Goal: Information Seeking & Learning: Learn about a topic

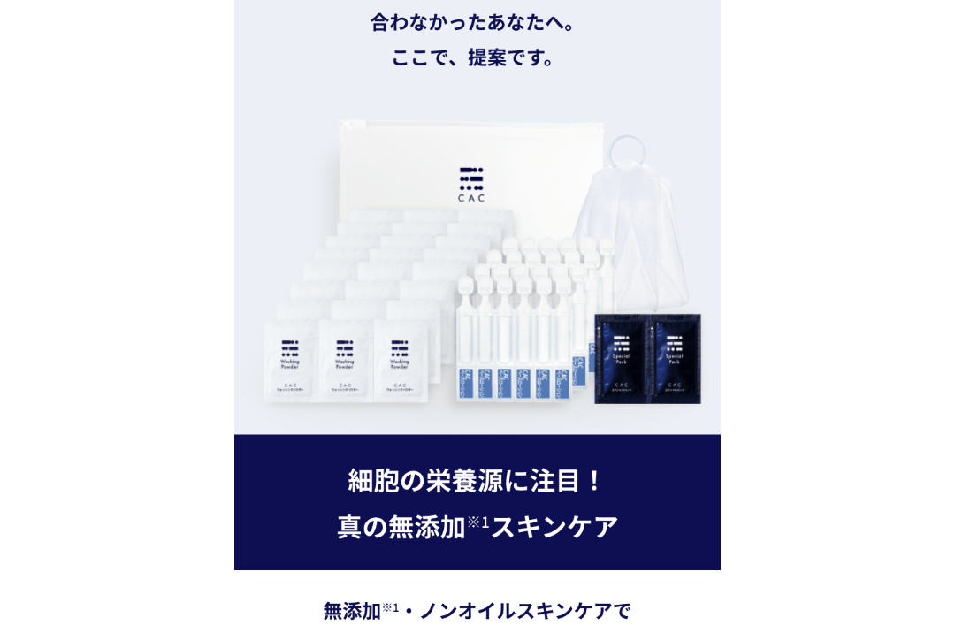
scroll to position [2767, 0]
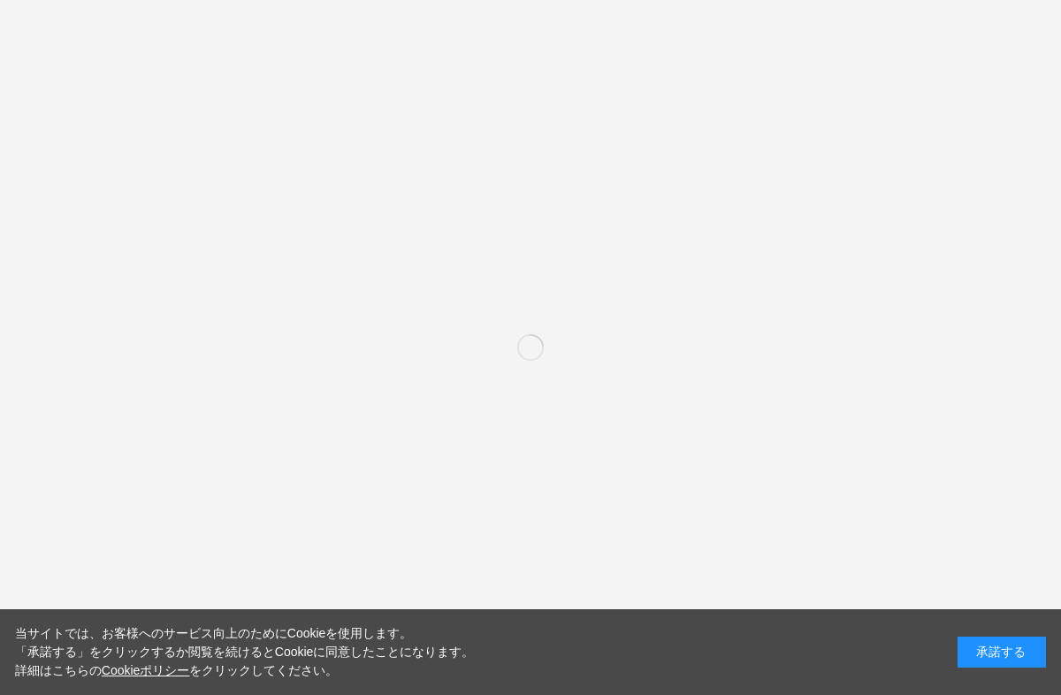
click at [1028, 655] on div "承諾する" at bounding box center [1002, 652] width 88 height 31
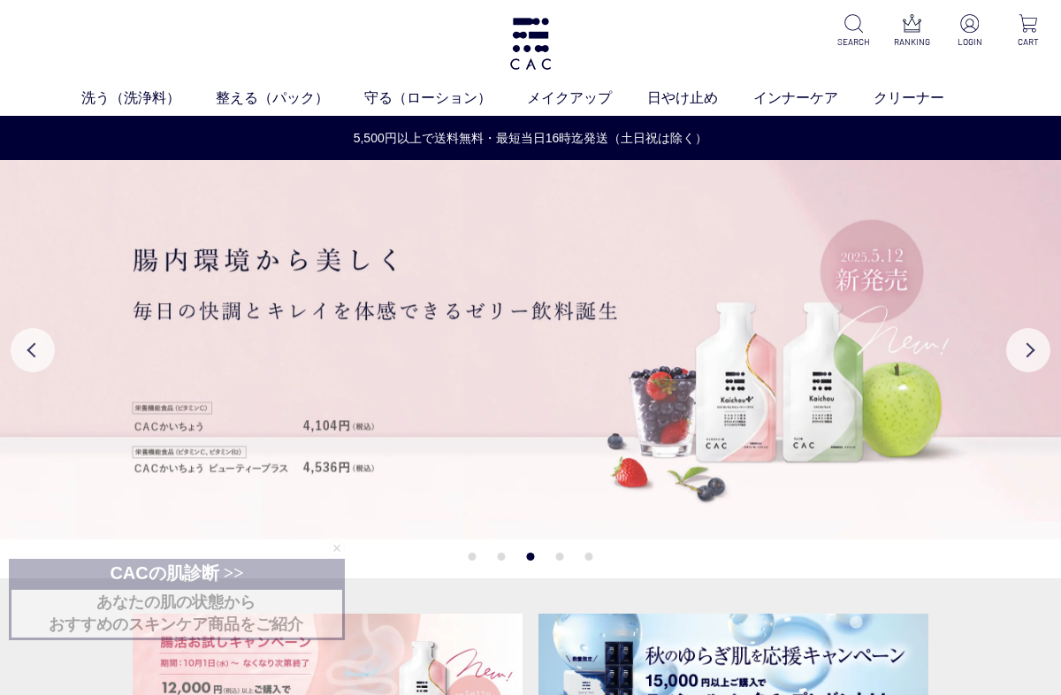
click at [423, 134] on link "液体洗浄料" at bounding box center [398, 131] width 62 height 14
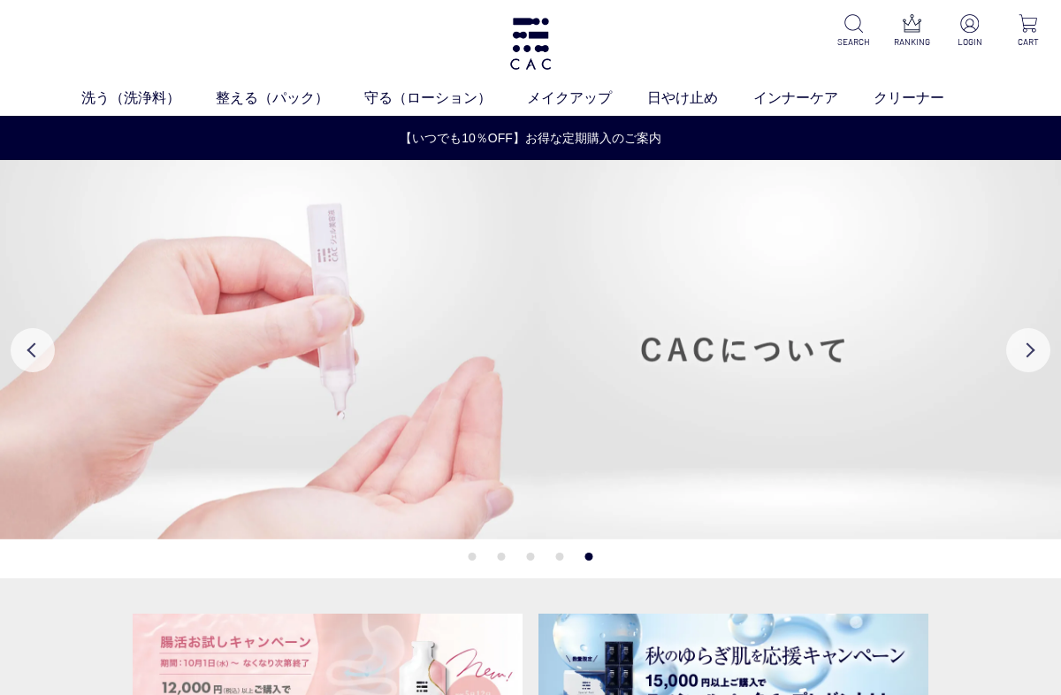
click at [623, 134] on link "泡洗顔料" at bounding box center [603, 131] width 50 height 14
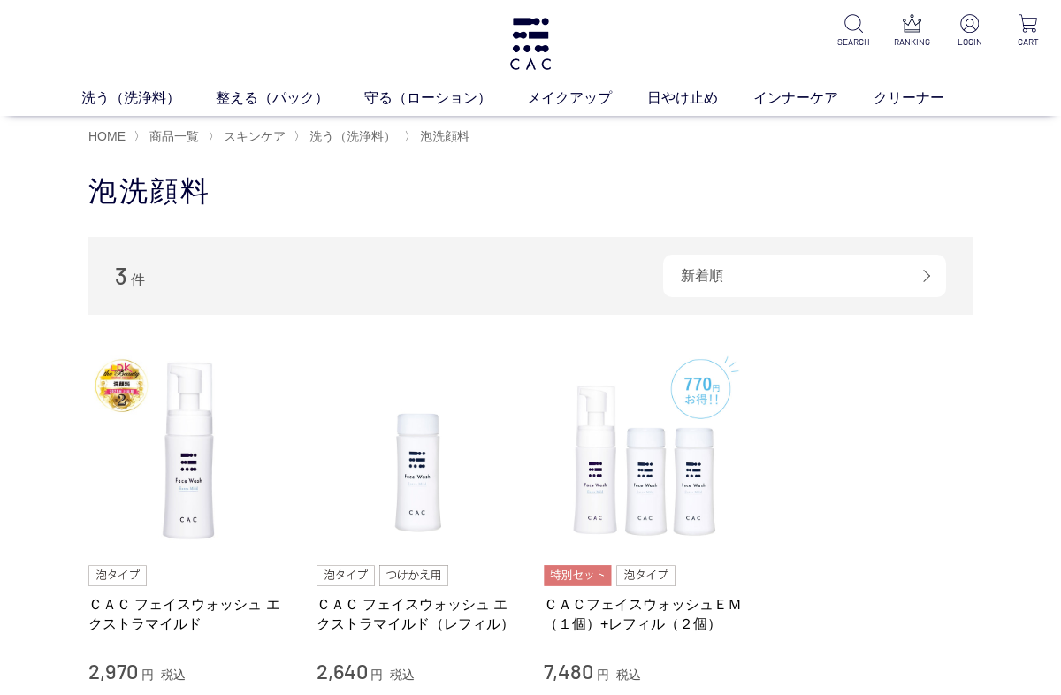
click at [700, 99] on link "日やけ止め" at bounding box center [700, 98] width 106 height 21
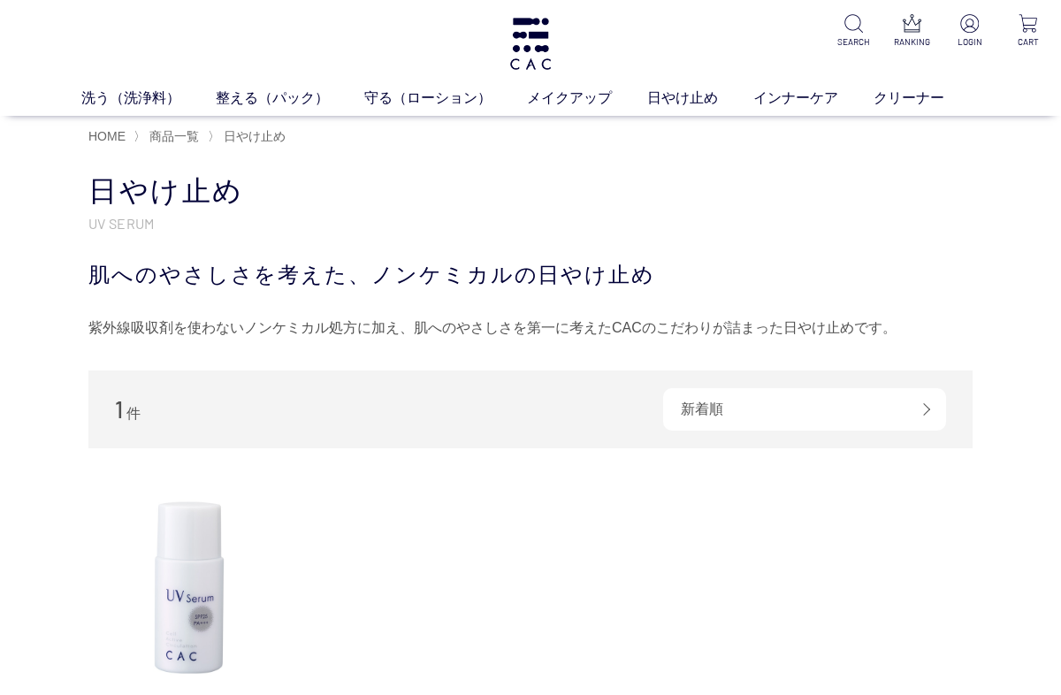
click at [300, 96] on link "整える（パック）" at bounding box center [290, 98] width 149 height 21
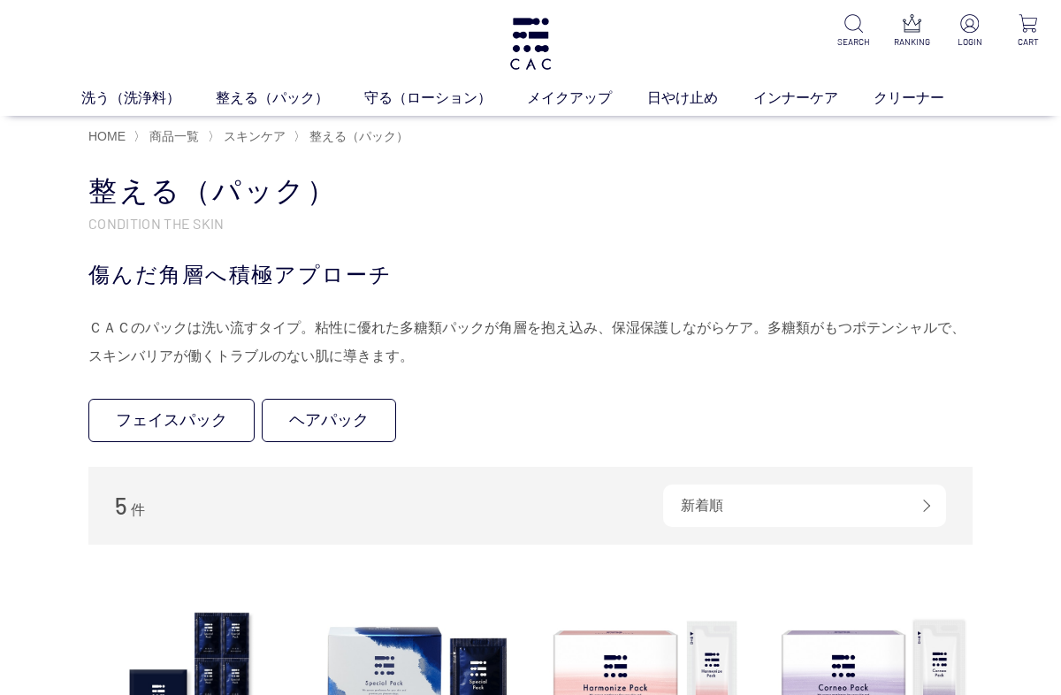
click at [428, 119] on div "HOME 〉 商品一覧 〉 スキンケア 〉 整える（パック）" at bounding box center [530, 135] width 884 height 39
click at [445, 95] on link "守る（ローション）" at bounding box center [445, 98] width 163 height 21
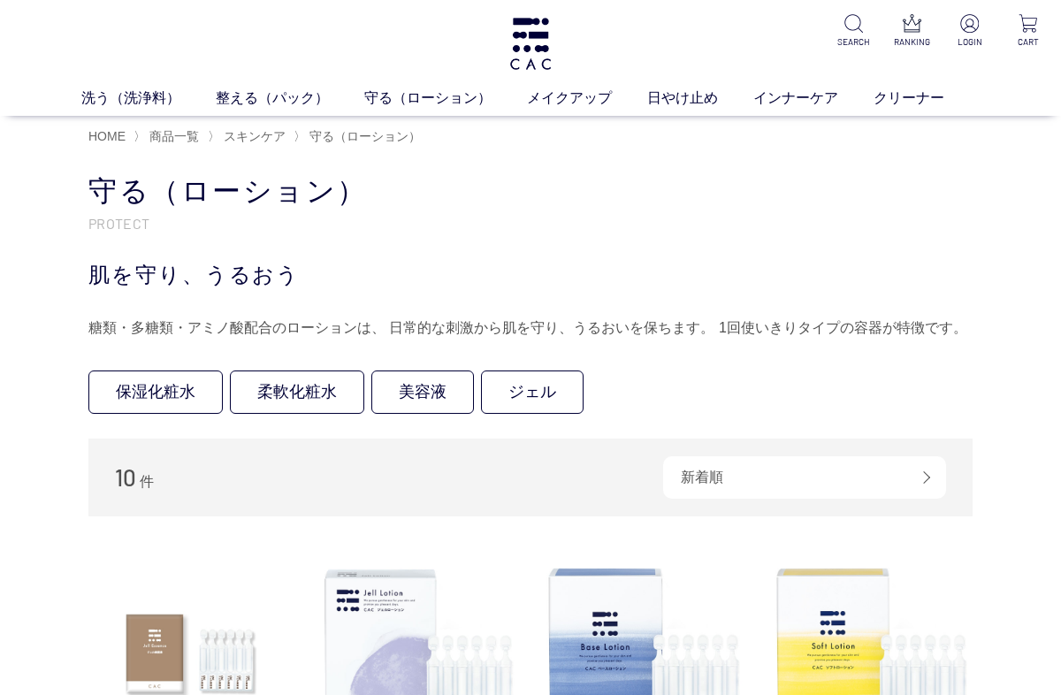
click at [415, 135] on link "ベース" at bounding box center [410, 131] width 37 height 14
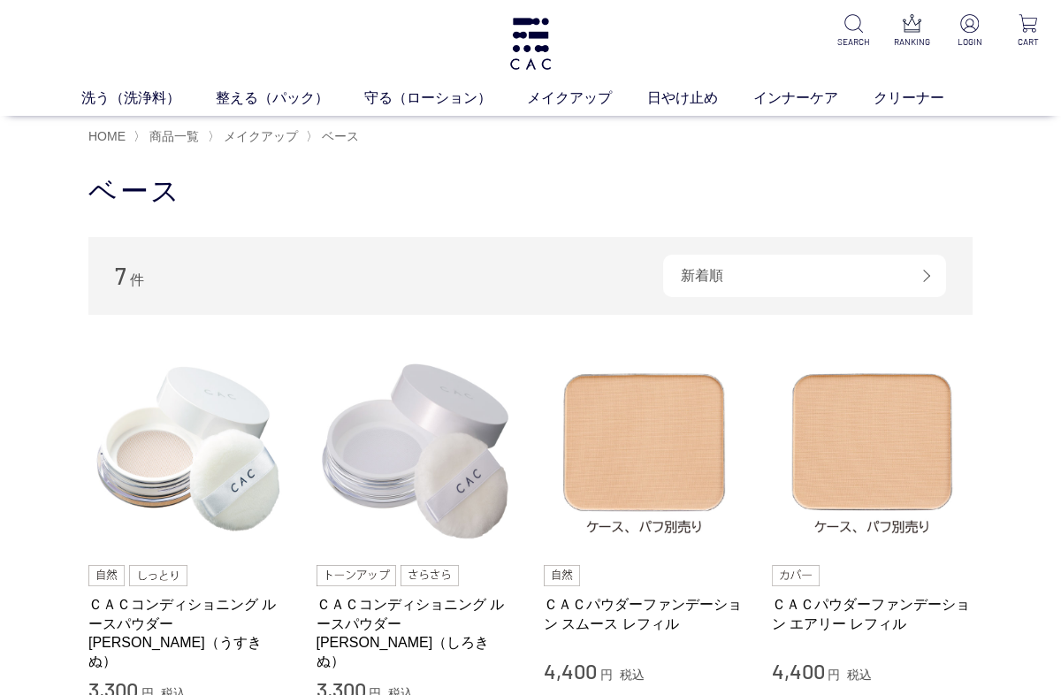
click at [148, 100] on link "洗う（洗浄料）" at bounding box center [148, 98] width 134 height 21
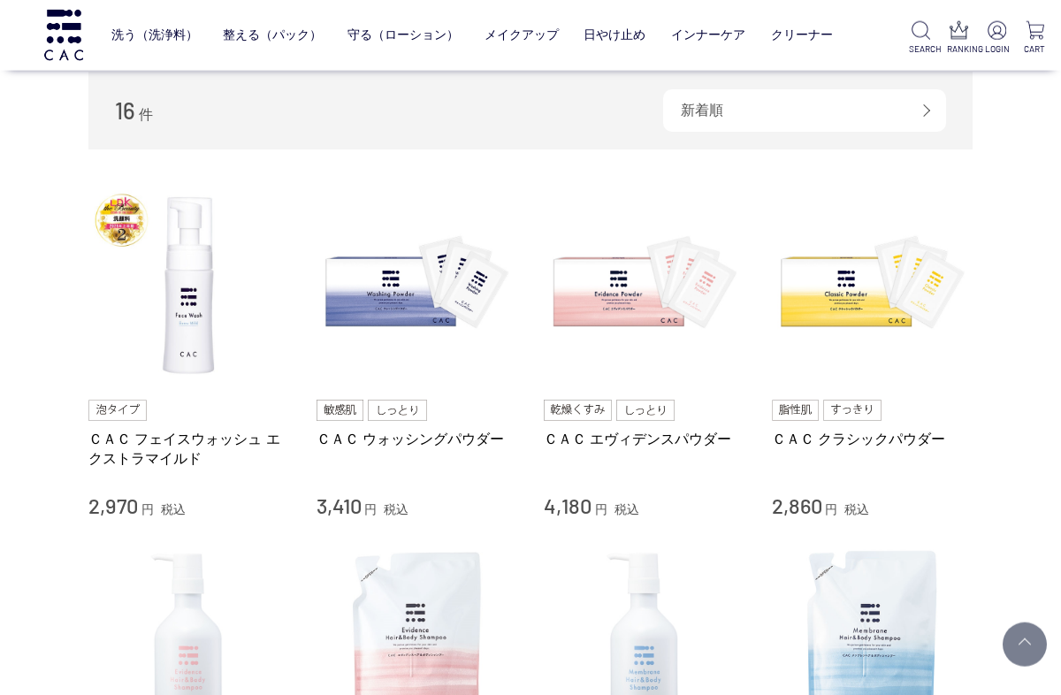
scroll to position [280, 0]
click at [921, 121] on div "新着順" at bounding box center [804, 109] width 283 height 42
click at [0, 0] on link "価格(安い順)" at bounding box center [0, 0] width 0 height 0
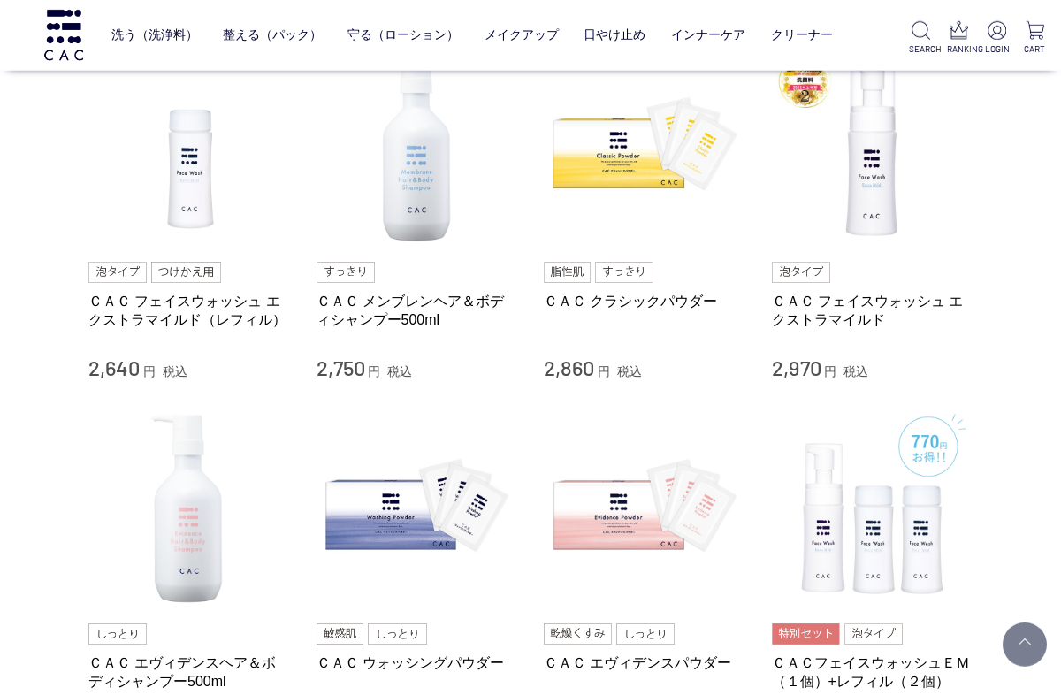
scroll to position [1114, 0]
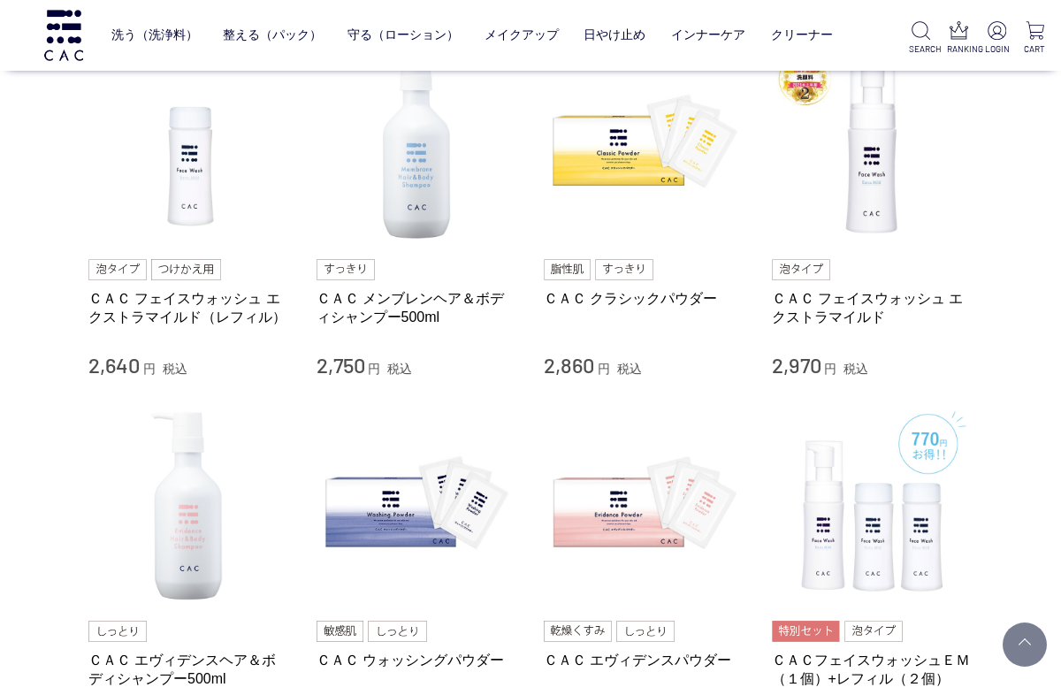
click at [435, 502] on img at bounding box center [418, 506] width 202 height 202
